Goal: Task Accomplishment & Management: Complete application form

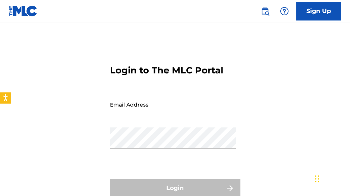
scroll to position [0, 0]
click at [321, 11] on link "Sign Up" at bounding box center [318, 11] width 45 height 19
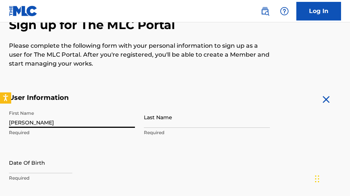
scroll to position [79, 0]
type input "Thaddeus"
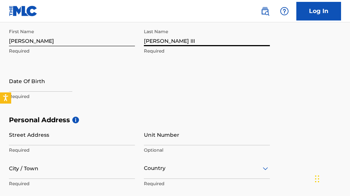
scroll to position [175, 0]
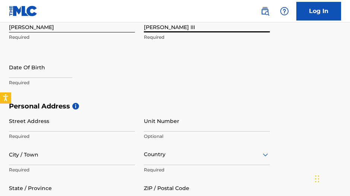
type input "Moore III"
select select "7"
select select "2025"
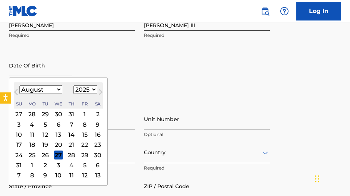
scroll to position [176, 0]
select select "6"
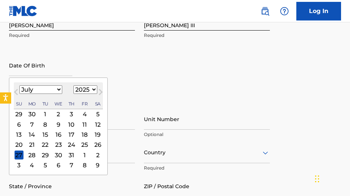
drag, startPoint x: 32, startPoint y: 155, endPoint x: 66, endPoint y: 125, distance: 44.9
click at [32, 155] on div "28" at bounding box center [32, 154] width 9 height 9
type input "July 28 2025"
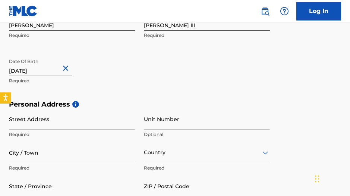
select select "6"
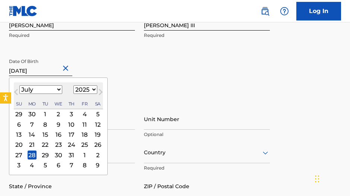
click at [52, 69] on input "July 28 2025" at bounding box center [40, 65] width 63 height 21
select select "1997"
click at [134, 65] on div "Date Of Birth July 28 2025 July 1997 Previous Month Next Month July 1997 Januar…" at bounding box center [72, 72] width 126 height 34
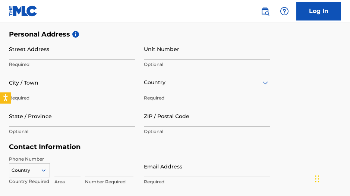
scroll to position [245, 0]
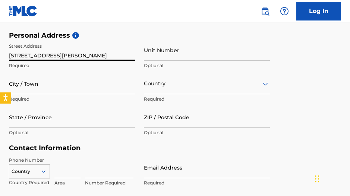
type input "2440 southwell rd"
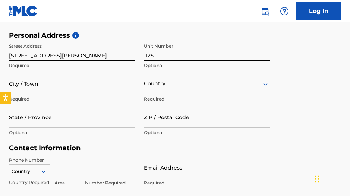
type input "1125"
click at [57, 94] on div "City / Town Required" at bounding box center [72, 90] width 126 height 34
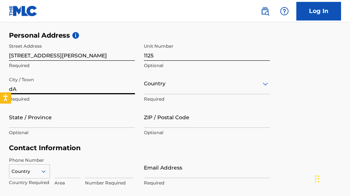
type input "d"
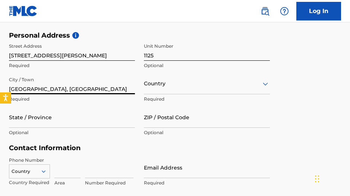
click at [84, 91] on input "Dallas, tx" at bounding box center [72, 83] width 126 height 21
type input "Dallas"
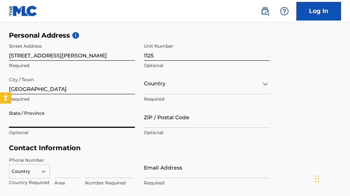
click at [85, 117] on input "State / Province" at bounding box center [72, 116] width 126 height 21
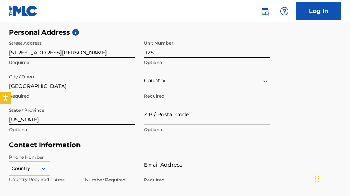
scroll to position [250, 0]
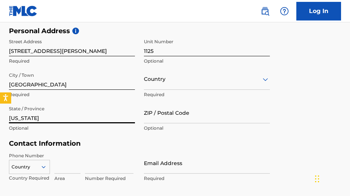
click at [132, 117] on input "texas" at bounding box center [72, 112] width 126 height 21
click at [86, 110] on input "texas" at bounding box center [72, 112] width 126 height 21
type input "texas"
click at [103, 130] on p "Optional" at bounding box center [72, 128] width 126 height 7
click at [77, 118] on input "texas" at bounding box center [72, 112] width 126 height 21
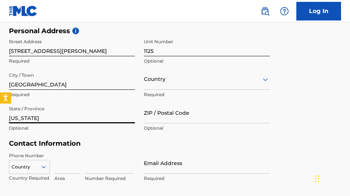
click at [77, 118] on input "texas" at bounding box center [72, 112] width 126 height 21
type input "Tx"
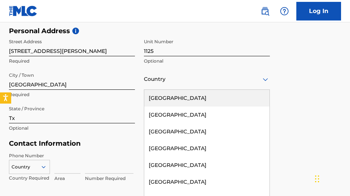
scroll to position [255, 0]
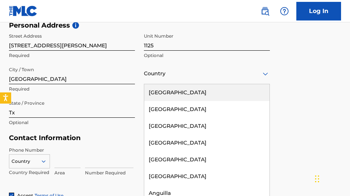
click at [172, 84] on div "United States, 1 of 223. 223 results available. Use Up and Down to choose optio…" at bounding box center [207, 73] width 126 height 21
click at [178, 92] on div "United States" at bounding box center [206, 92] width 125 height 17
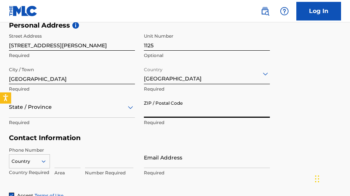
scroll to position [289, 0]
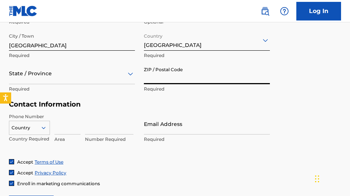
click at [103, 84] on div "State / Province" at bounding box center [72, 73] width 126 height 21
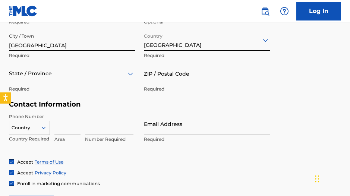
click at [68, 80] on div "State / Province" at bounding box center [72, 73] width 126 height 21
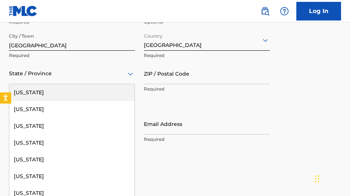
click at [58, 76] on div at bounding box center [72, 73] width 126 height 9
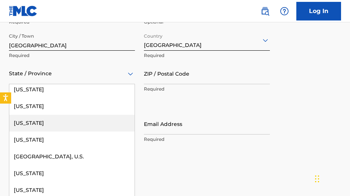
scroll to position [785, 0]
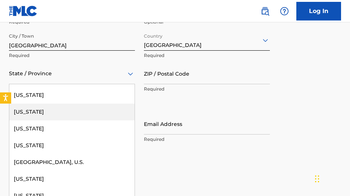
click at [67, 108] on div "Texas" at bounding box center [71, 112] width 125 height 17
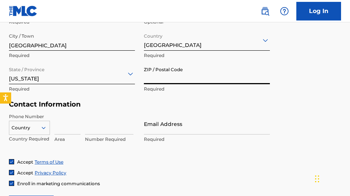
click at [176, 81] on input "ZIP / Postal Code" at bounding box center [207, 73] width 126 height 21
type input "75229"
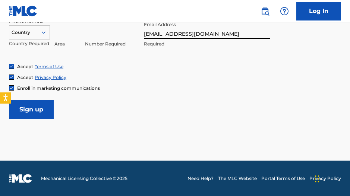
scroll to position [384, 0]
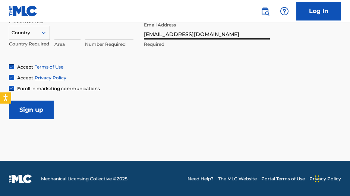
type input "Jayhunchobookings@gmail.com"
click at [36, 108] on input "Sign up" at bounding box center [31, 110] width 45 height 19
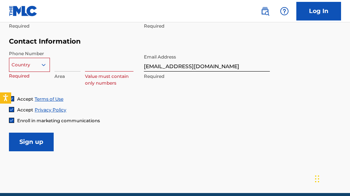
scroll to position [346, 0]
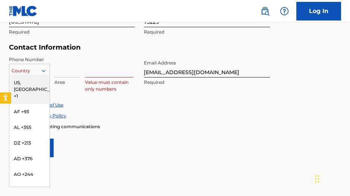
click at [31, 68] on div at bounding box center [29, 71] width 40 height 8
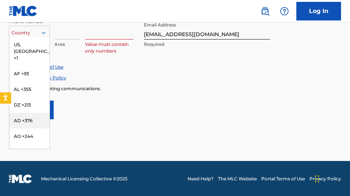
scroll to position [385, 0]
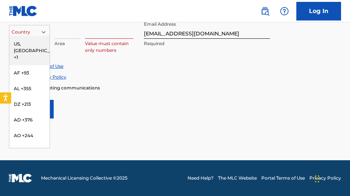
click at [29, 42] on div "US, CA +1" at bounding box center [29, 50] width 40 height 29
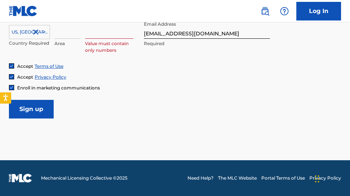
click at [72, 32] on input at bounding box center [67, 28] width 26 height 21
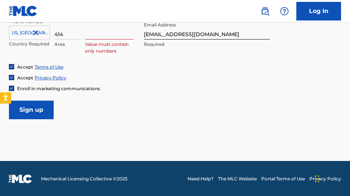
type input "414"
click at [42, 101] on input "Sign up" at bounding box center [31, 110] width 45 height 19
click at [97, 33] on input "745-5869" at bounding box center [109, 28] width 48 height 21
type input "7455869"
click at [40, 111] on input "Sign up" at bounding box center [31, 110] width 45 height 19
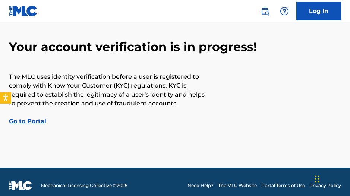
scroll to position [39, 0]
